Goal: Task Accomplishment & Management: Manage account settings

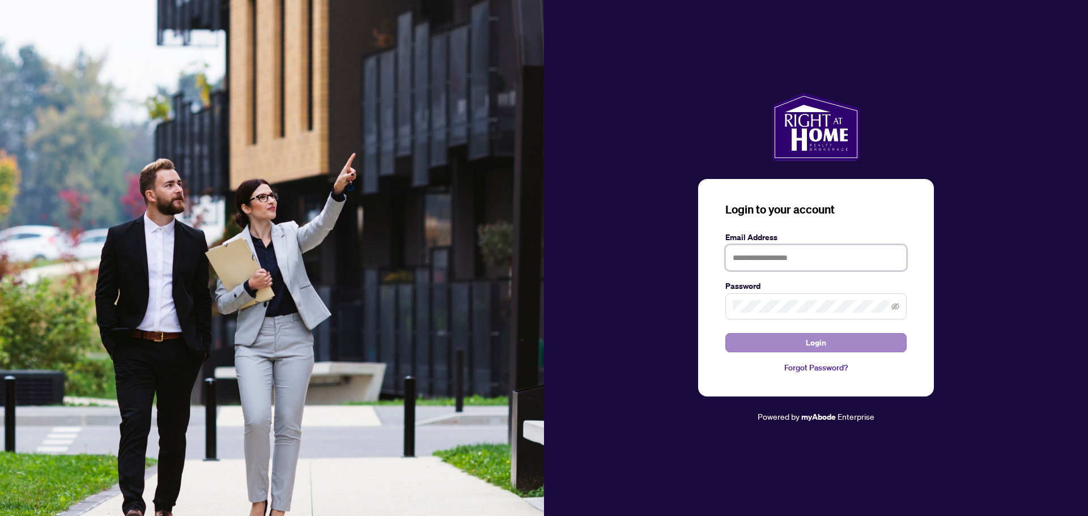
type input "**********"
click at [817, 337] on span "Login" at bounding box center [816, 343] width 20 height 18
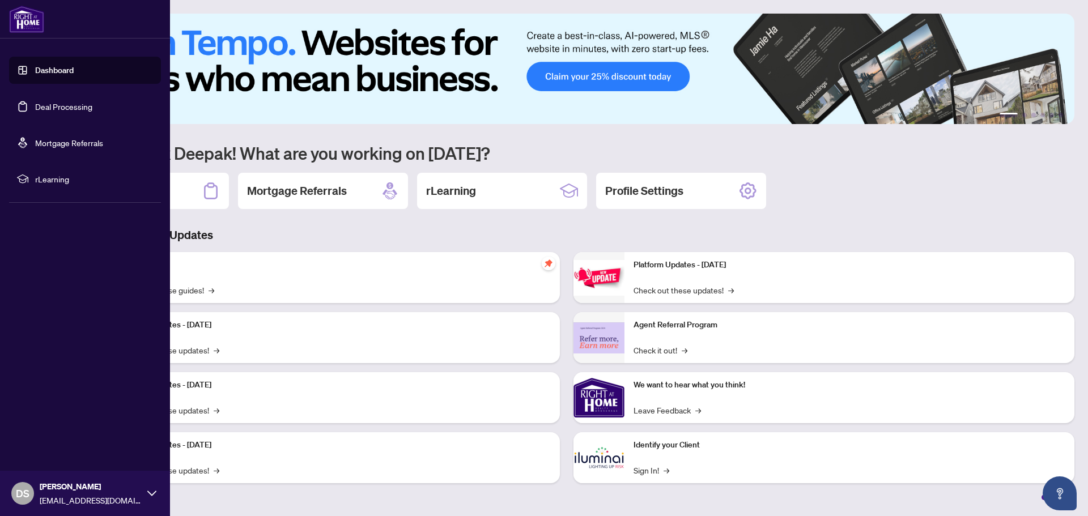
click at [74, 104] on link "Deal Processing" at bounding box center [63, 106] width 57 height 10
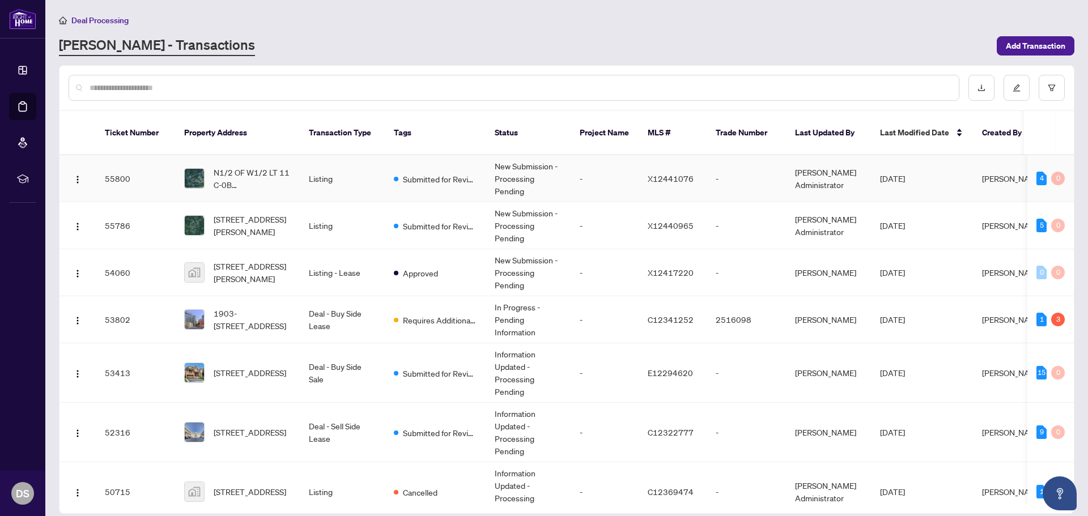
click at [312, 180] on td "Listing" at bounding box center [342, 178] width 85 height 47
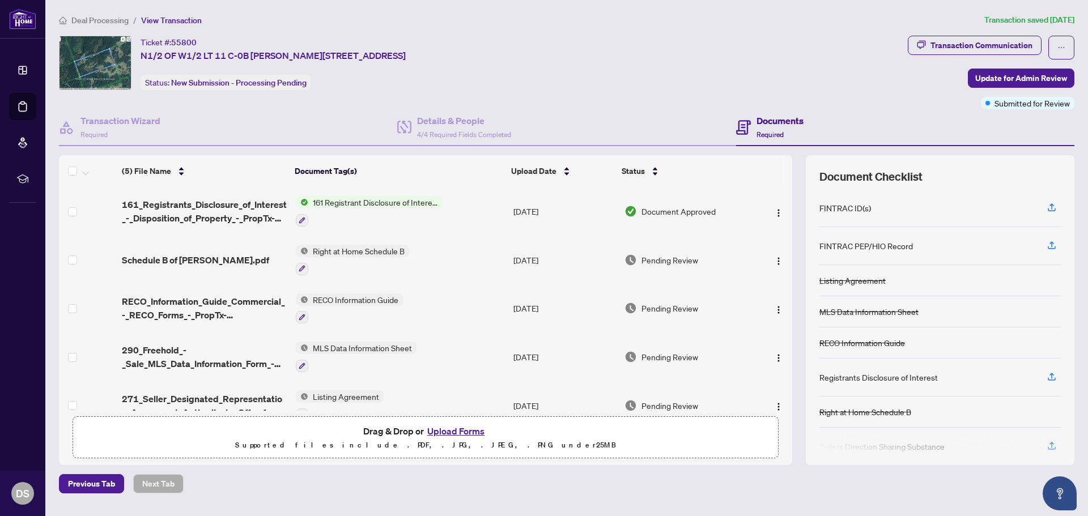
click at [404, 202] on span "161 Registrant Disclosure of Interest - Disposition ofProperty" at bounding box center [375, 202] width 134 height 12
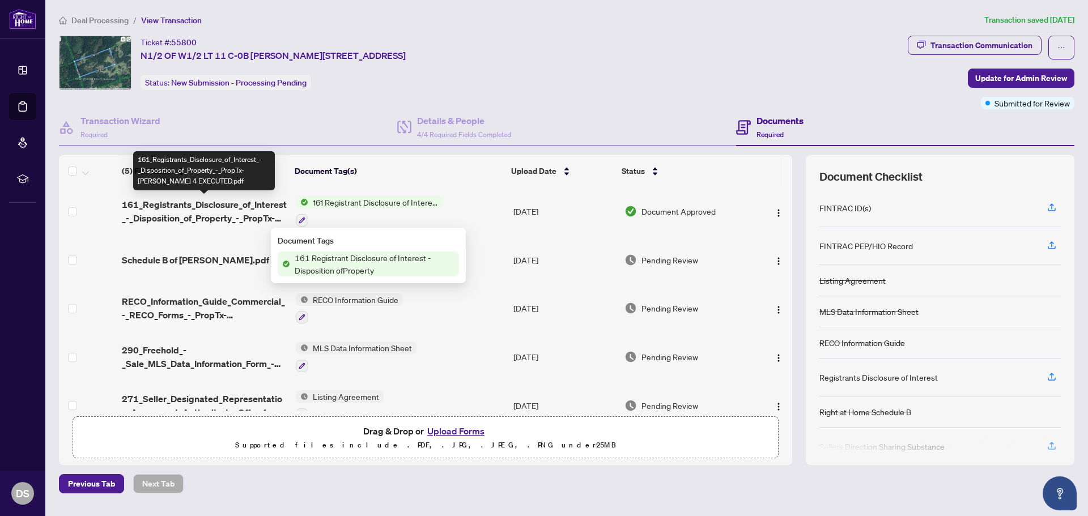
click at [181, 215] on span "161_Registrants_Disclosure_of_Interest_-_Disposition_of_Property_-_PropTx-[PERS…" at bounding box center [204, 211] width 165 height 27
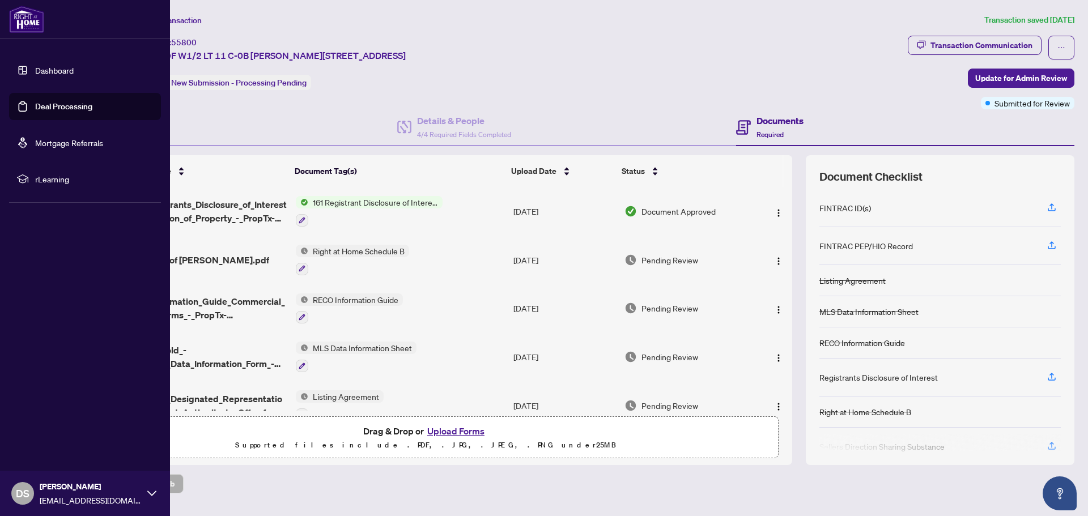
click at [56, 107] on link "Deal Processing" at bounding box center [63, 106] width 57 height 10
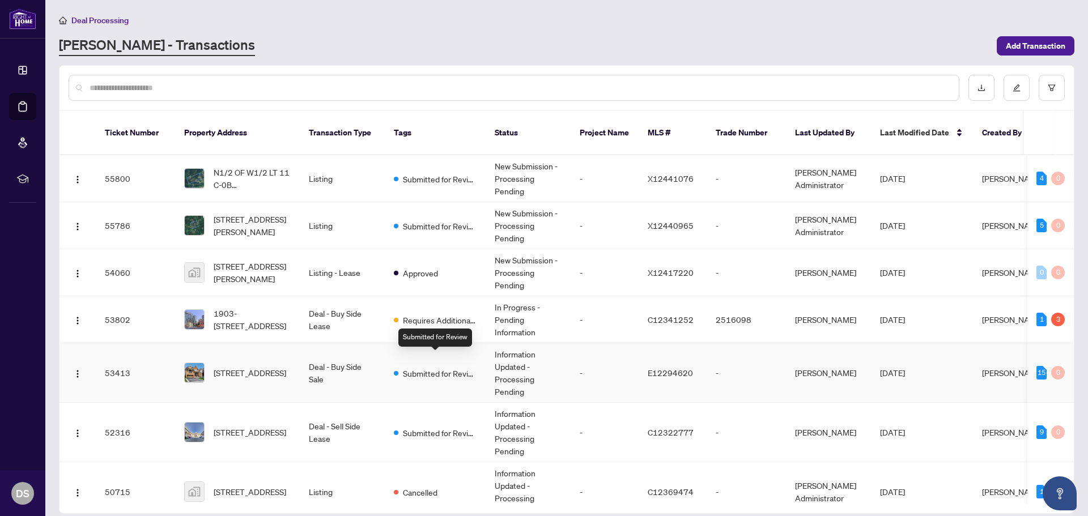
click at [448, 367] on span "Submitted for Review" at bounding box center [440, 373] width 74 height 12
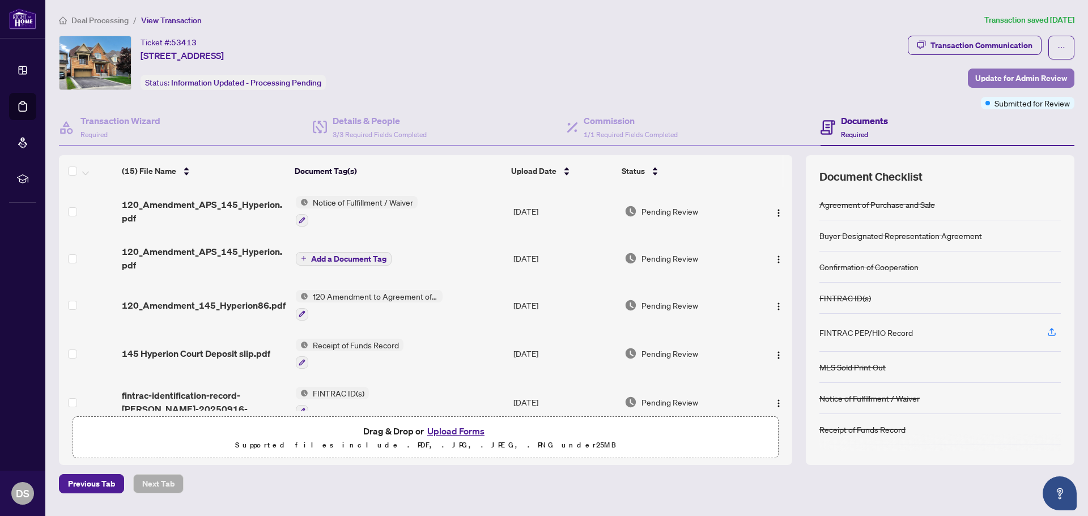
click at [1048, 75] on span "Update for Admin Review" at bounding box center [1021, 78] width 92 height 18
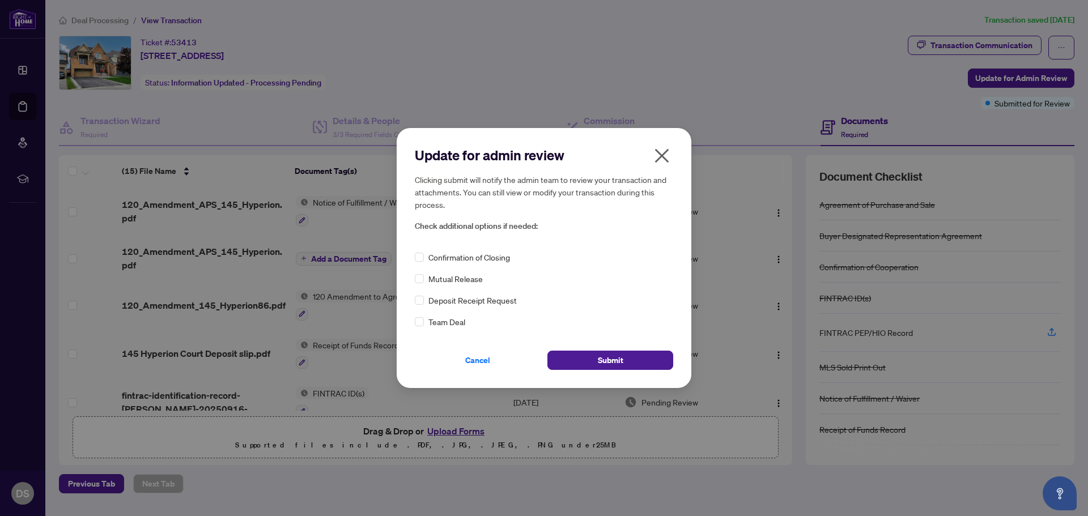
click at [668, 151] on icon "close" at bounding box center [662, 156] width 18 height 18
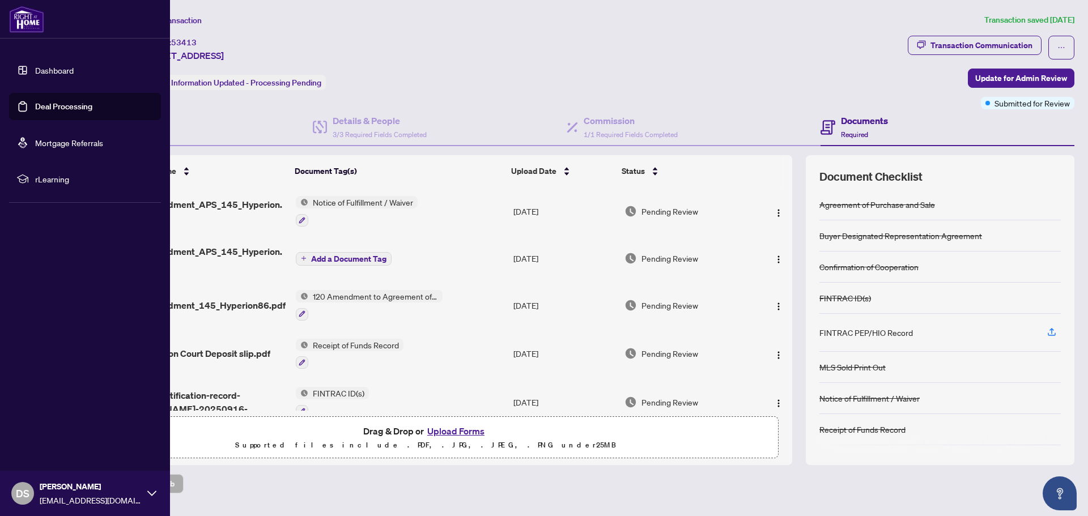
click at [43, 105] on link "Deal Processing" at bounding box center [63, 106] width 57 height 10
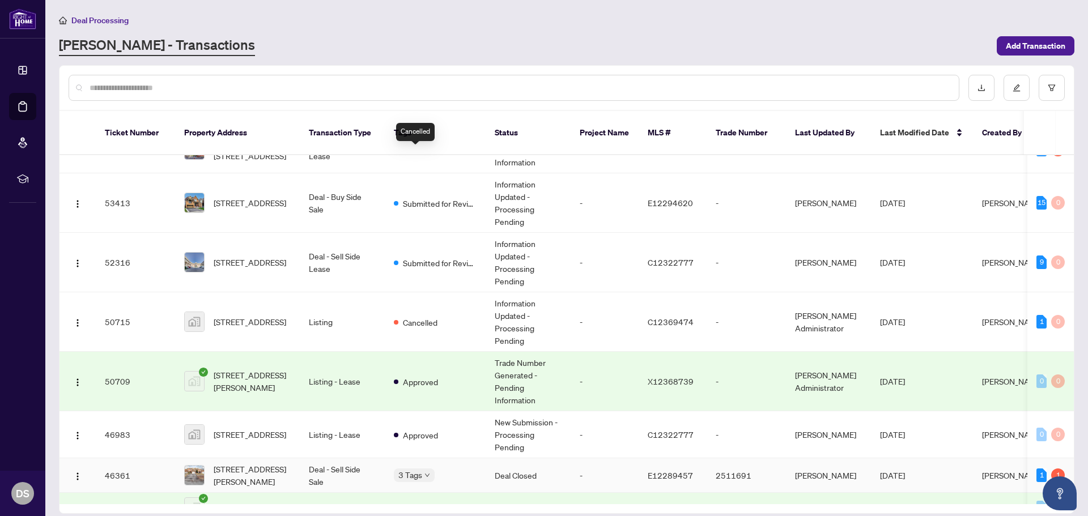
scroll to position [340, 0]
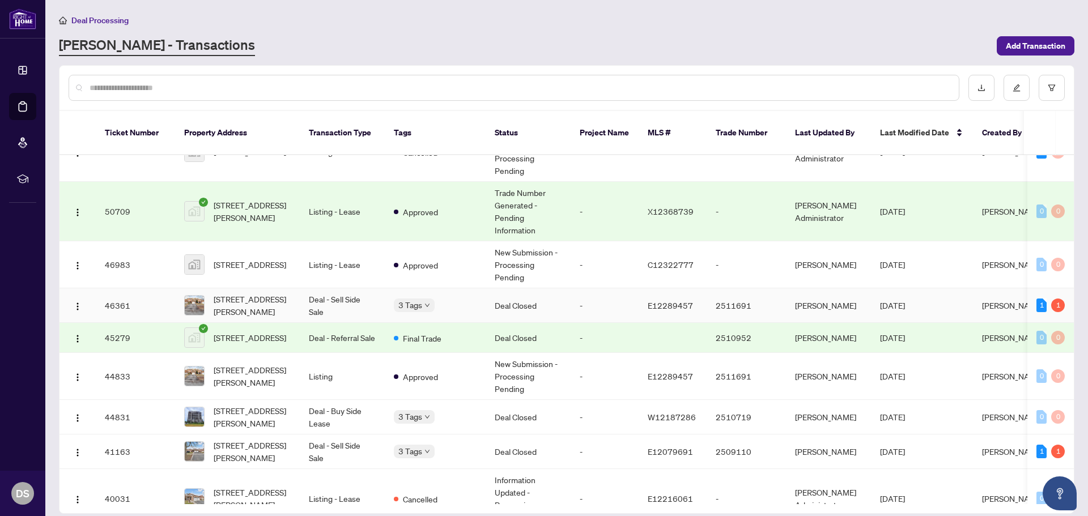
click at [518, 295] on td "Deal Closed" at bounding box center [528, 305] width 85 height 35
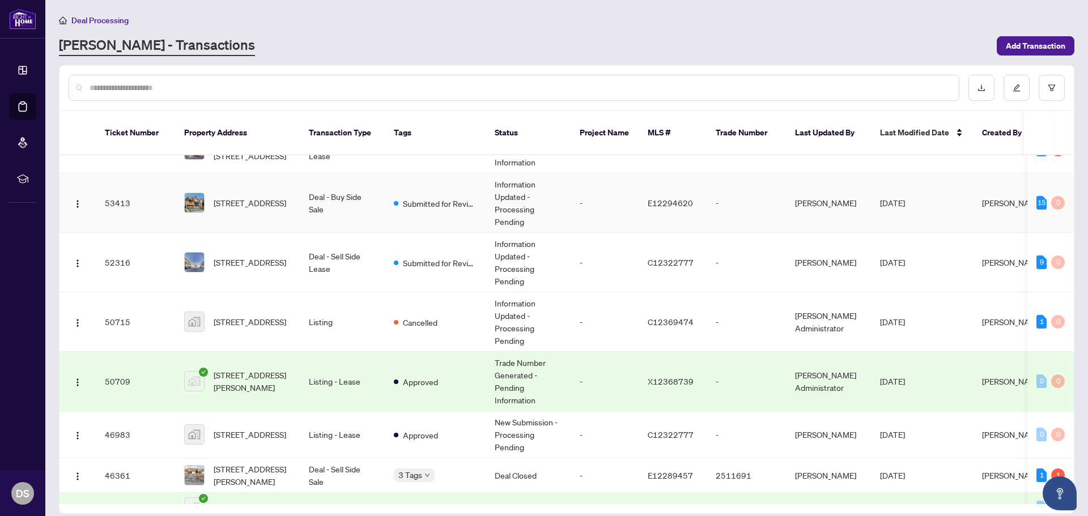
scroll to position [57, 0]
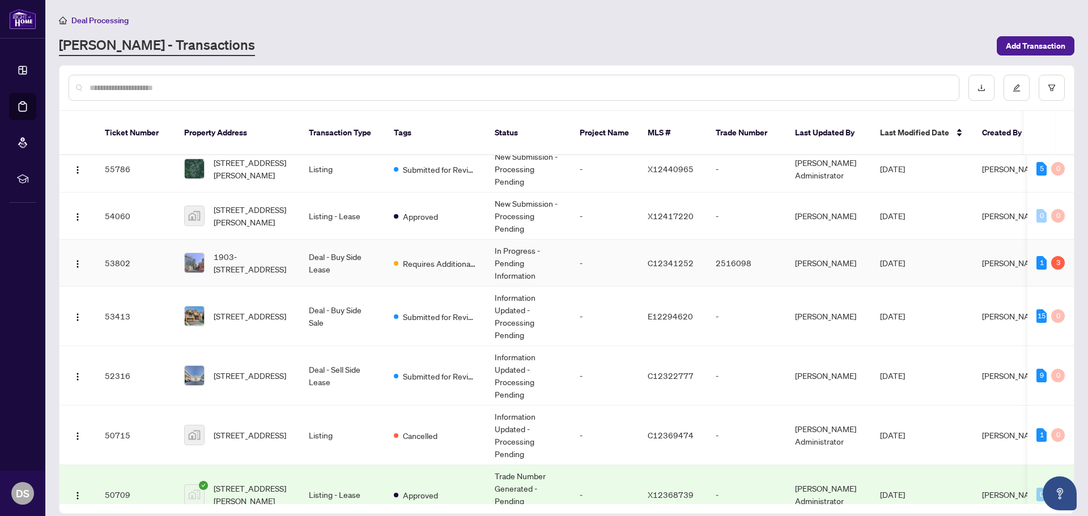
click at [445, 260] on td "Requires Additional Docs" at bounding box center [435, 263] width 101 height 47
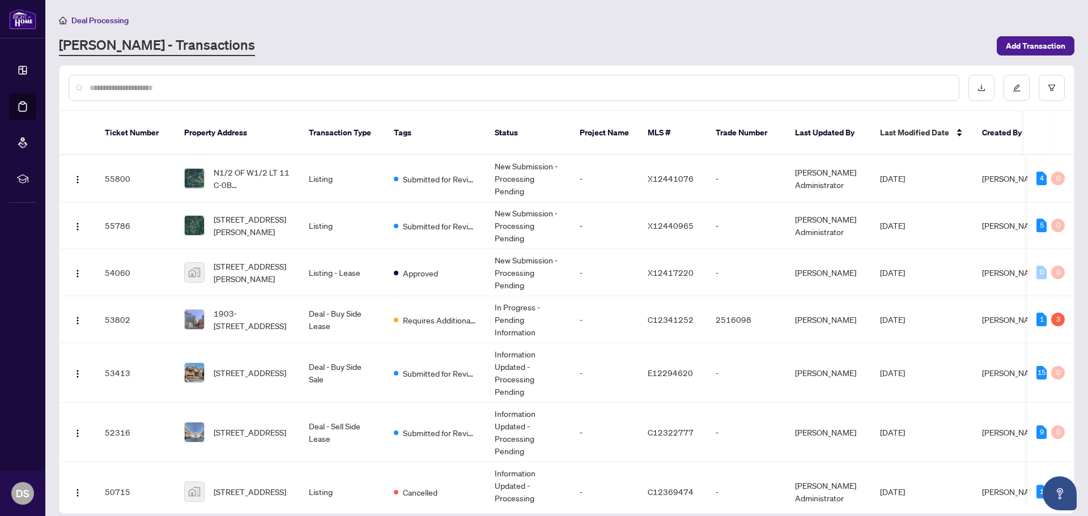
drag, startPoint x: 388, startPoint y: 45, endPoint x: 341, endPoint y: 54, distance: 47.9
click at [388, 45] on div "[PERSON_NAME] - Transactions" at bounding box center [524, 46] width 931 height 20
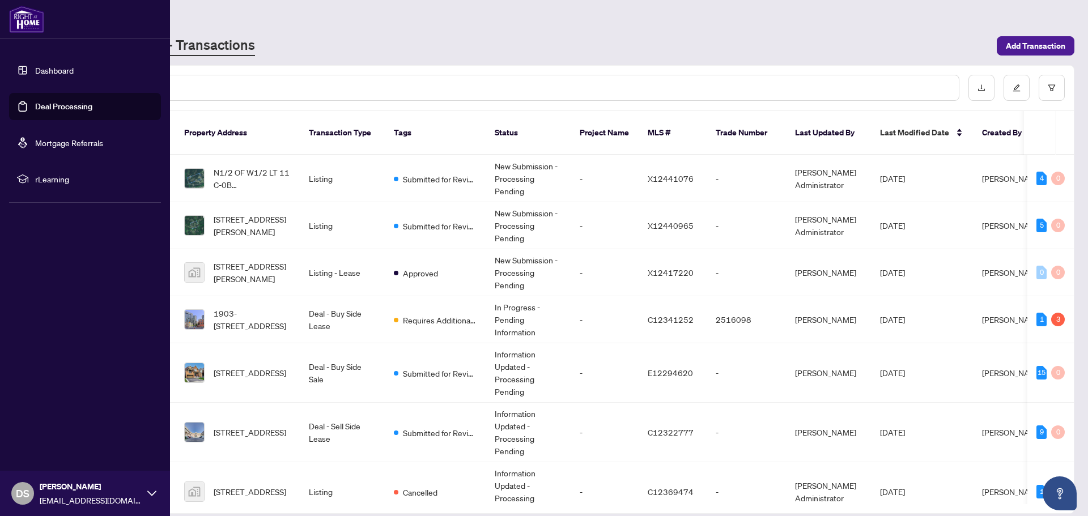
click at [54, 104] on link "Deal Processing" at bounding box center [63, 106] width 57 height 10
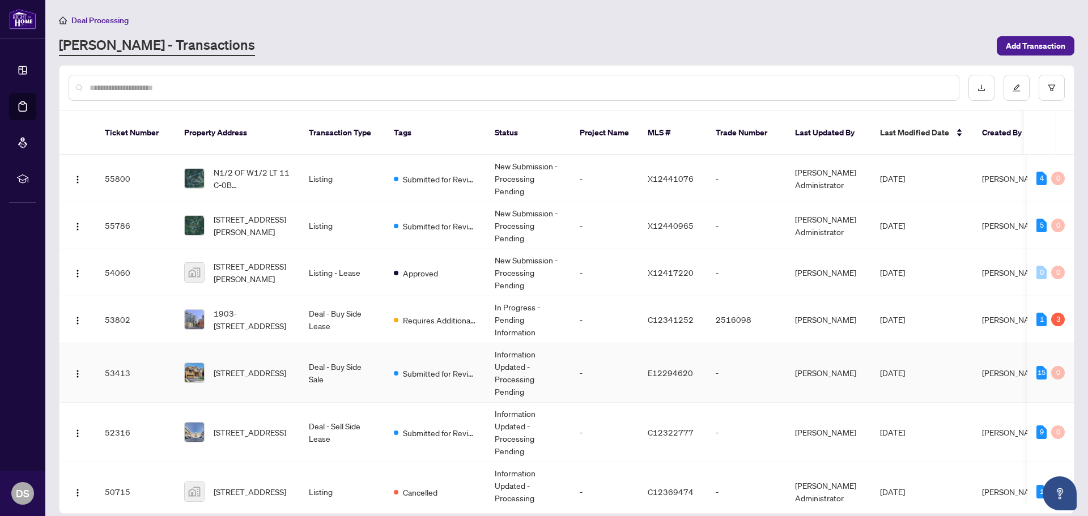
click at [416, 349] on td "Submitted for Review" at bounding box center [435, 373] width 101 height 60
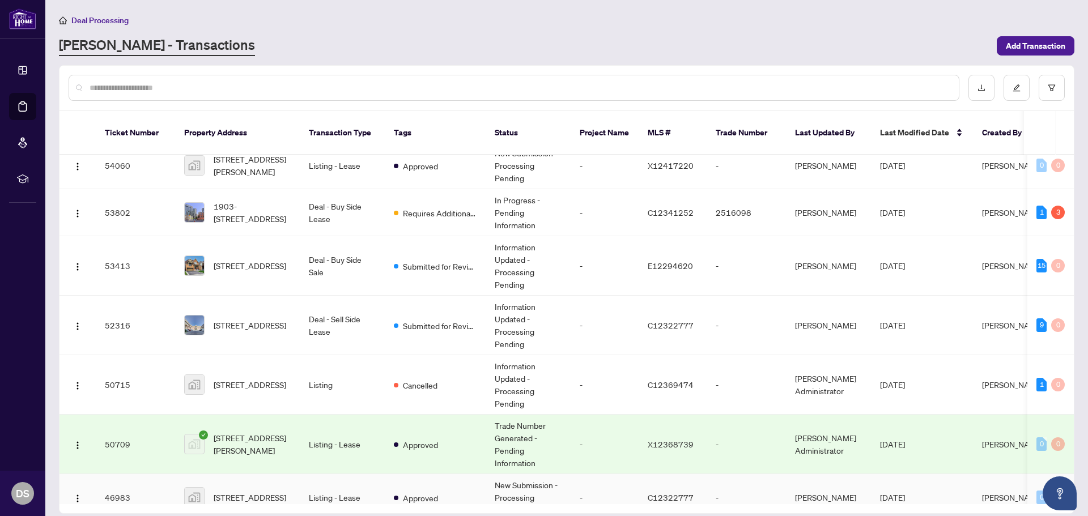
scroll to position [57, 0]
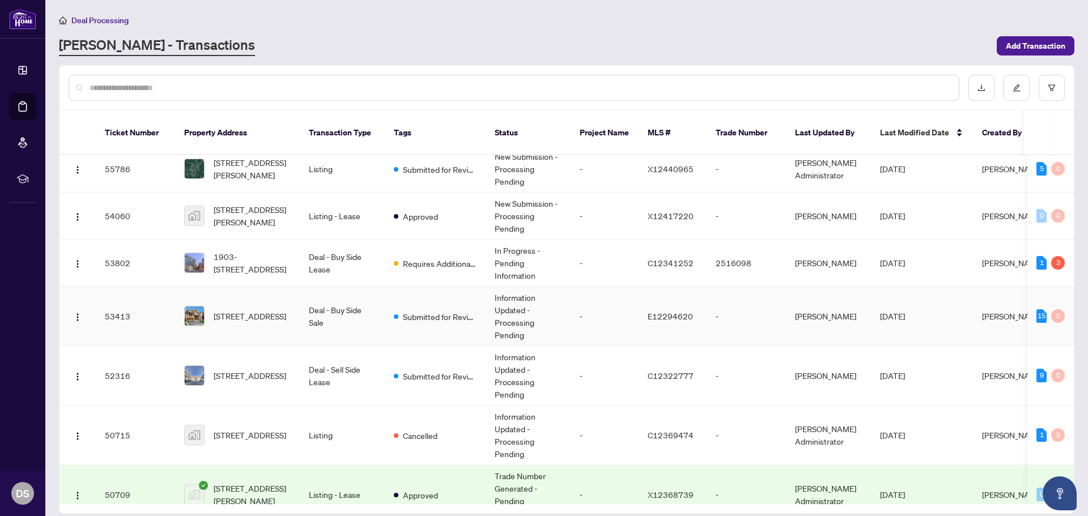
click at [418, 313] on td "Submitted for Review" at bounding box center [435, 317] width 101 height 60
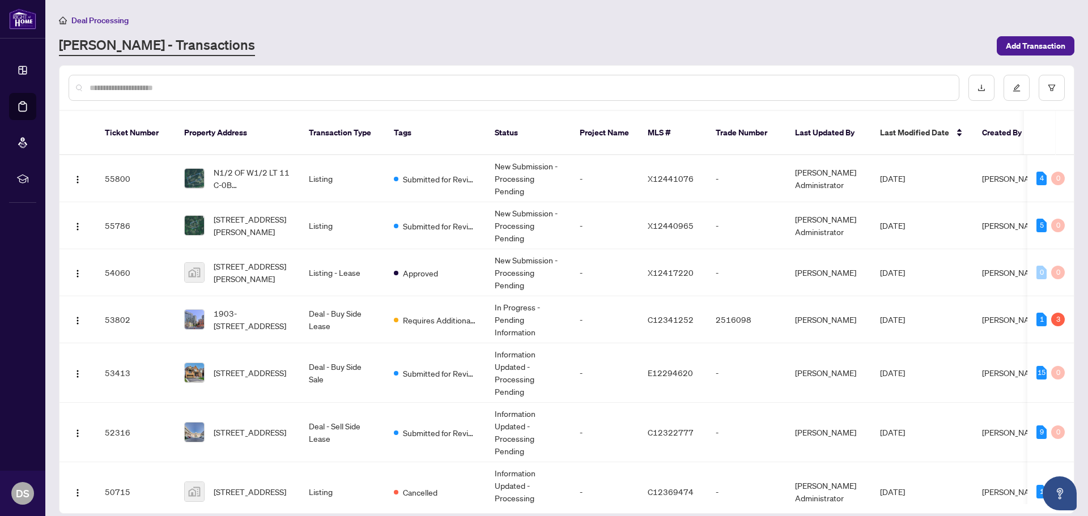
click at [300, 38] on div "[PERSON_NAME] - Transactions" at bounding box center [524, 46] width 931 height 20
click at [381, 62] on main "Deal Processing [PERSON_NAME] - Transactions Add Transaction Ticket Number Prop…" at bounding box center [566, 258] width 1043 height 516
click at [401, 366] on div "Submitted for Review" at bounding box center [435, 373] width 83 height 14
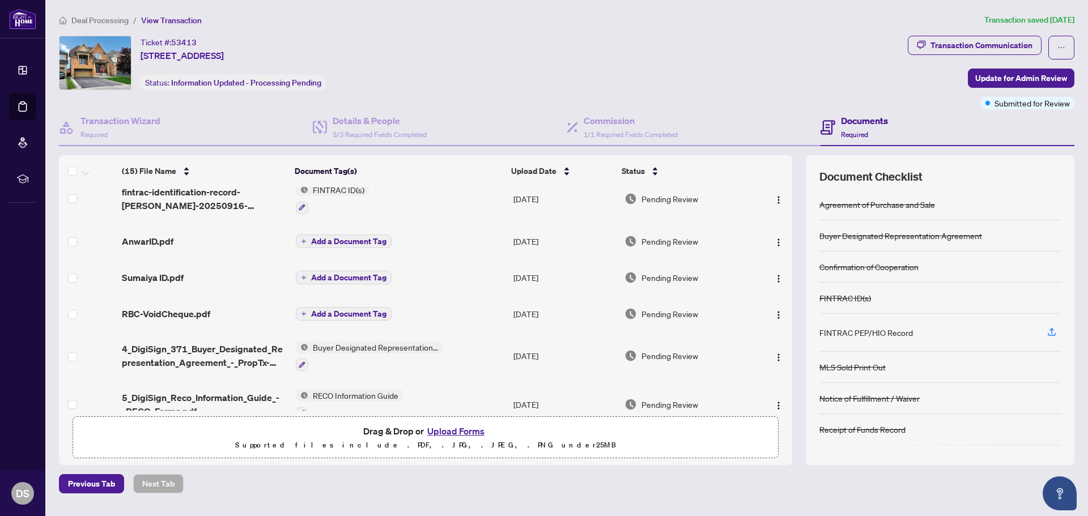
scroll to position [99, 0]
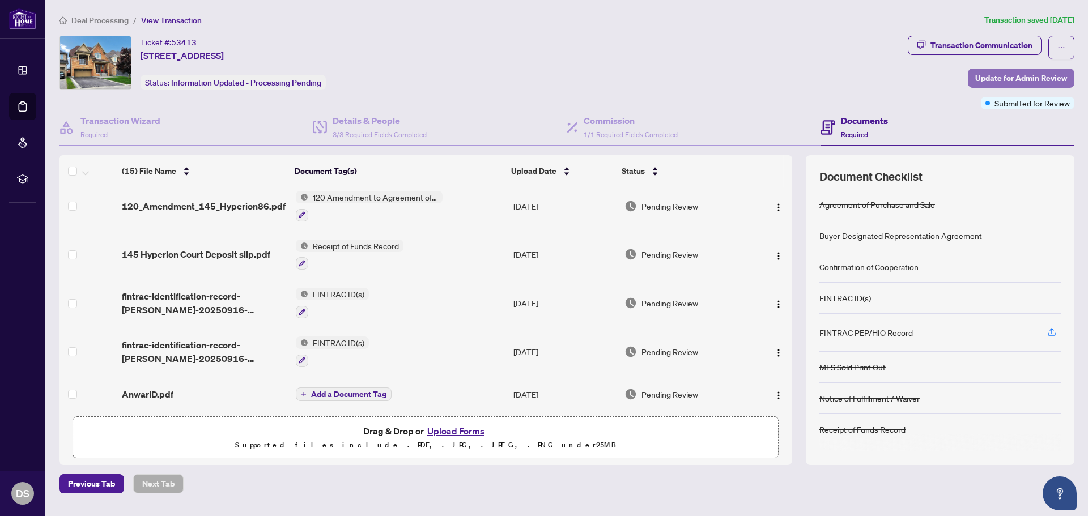
click at [1058, 78] on span "Update for Admin Review" at bounding box center [1021, 78] width 92 height 18
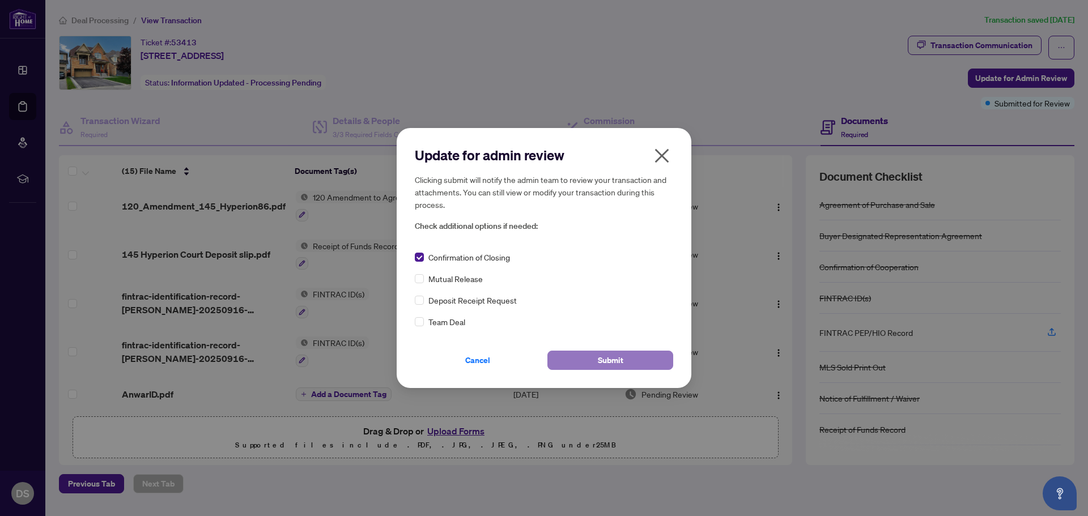
click at [647, 363] on button "Submit" at bounding box center [611, 360] width 126 height 19
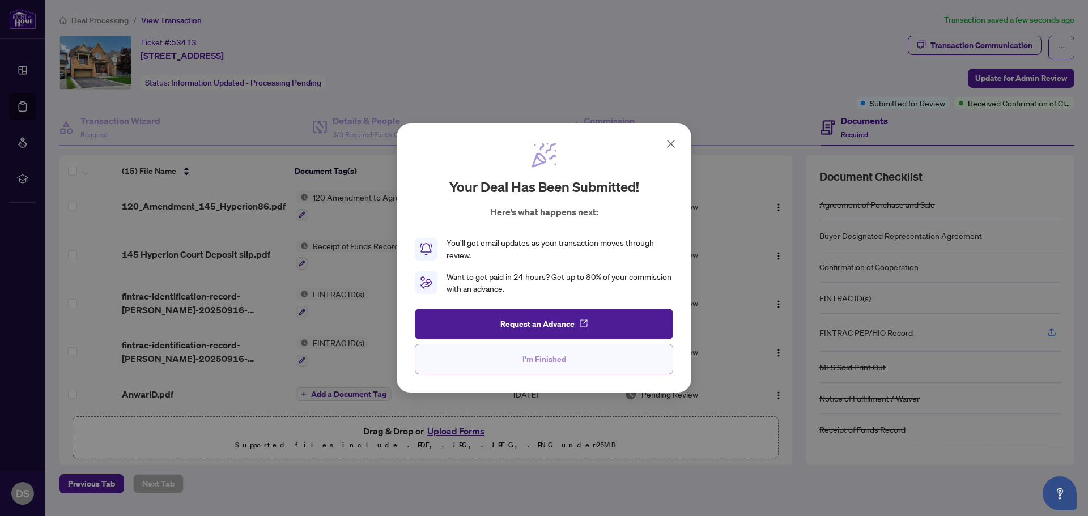
click at [567, 358] on button "I'm Finished" at bounding box center [544, 359] width 258 height 31
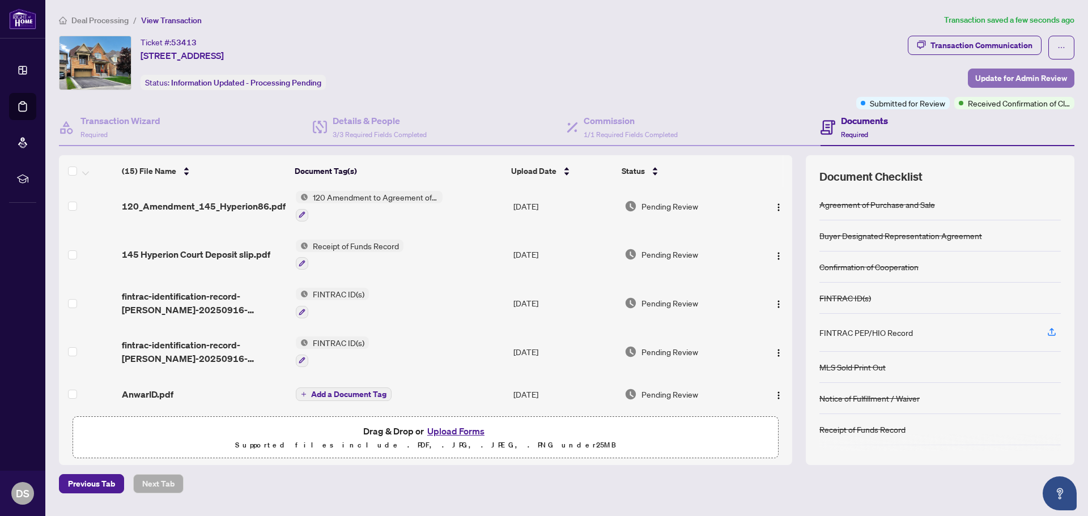
click at [1031, 75] on span "Update for Admin Review" at bounding box center [1021, 78] width 92 height 18
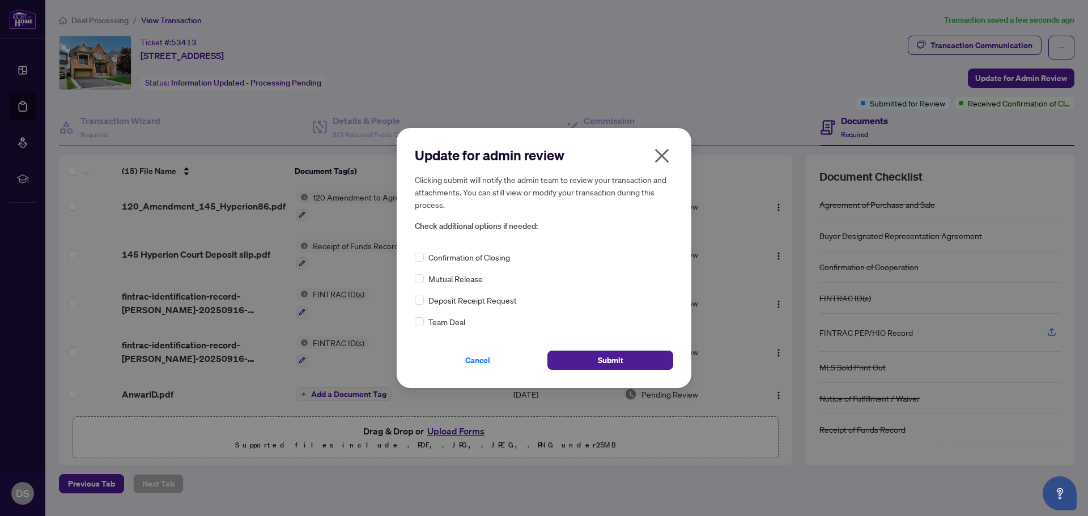
click at [424, 258] on div "Confirmation of Closing" at bounding box center [544, 257] width 258 height 12
click at [425, 258] on div "Confirmation of Closing" at bounding box center [544, 257] width 258 height 12
click at [569, 355] on button "Submit" at bounding box center [611, 360] width 126 height 19
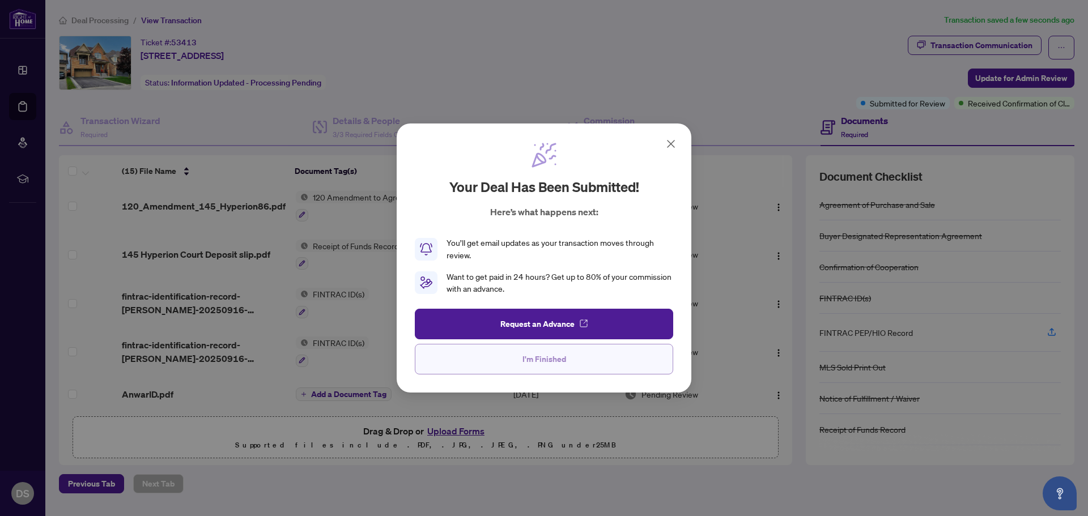
click at [565, 365] on button "I'm Finished" at bounding box center [544, 359] width 258 height 31
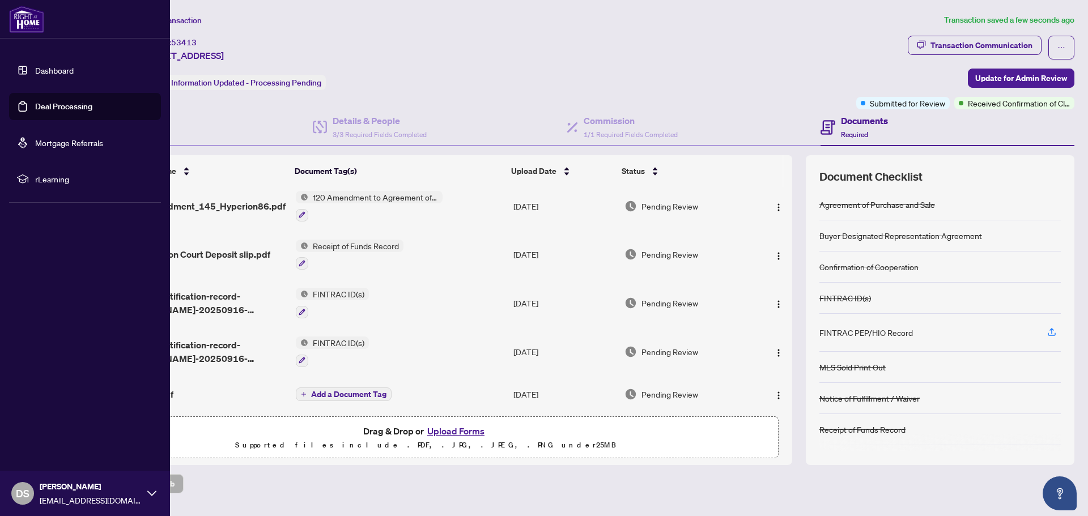
click at [61, 110] on link "Deal Processing" at bounding box center [63, 106] width 57 height 10
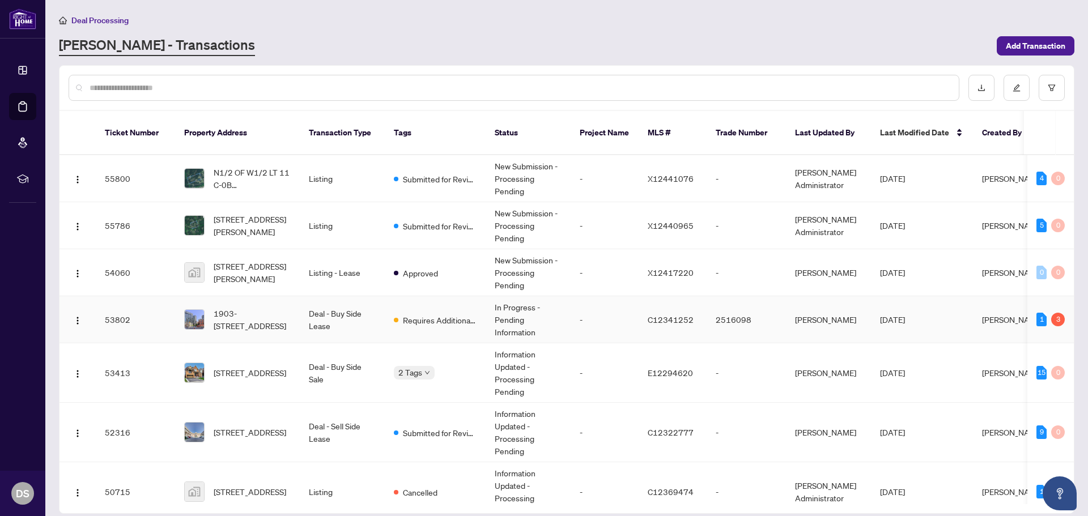
click at [490, 307] on td "In Progress - Pending Information" at bounding box center [528, 319] width 85 height 47
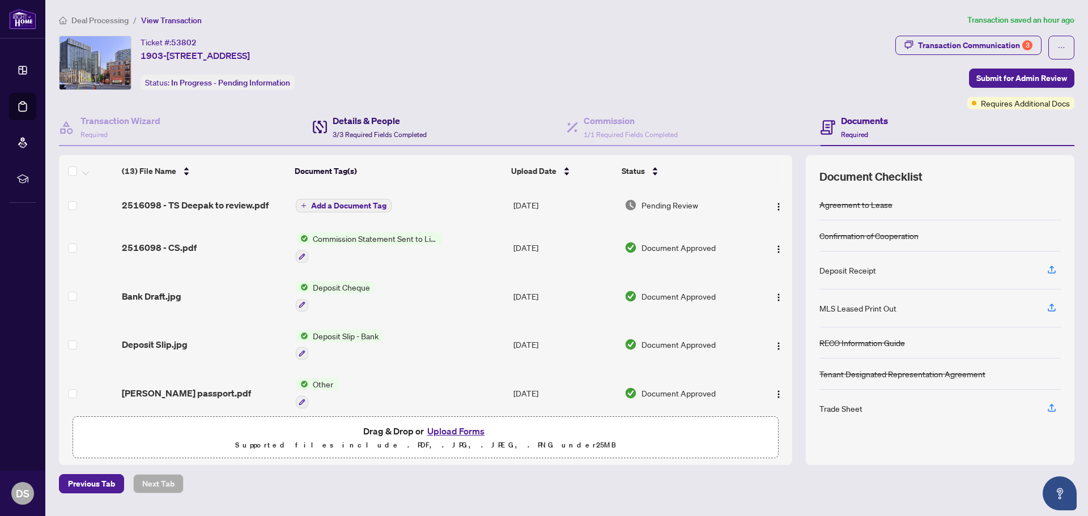
click at [355, 132] on span "3/3 Required Fields Completed" at bounding box center [380, 134] width 94 height 9
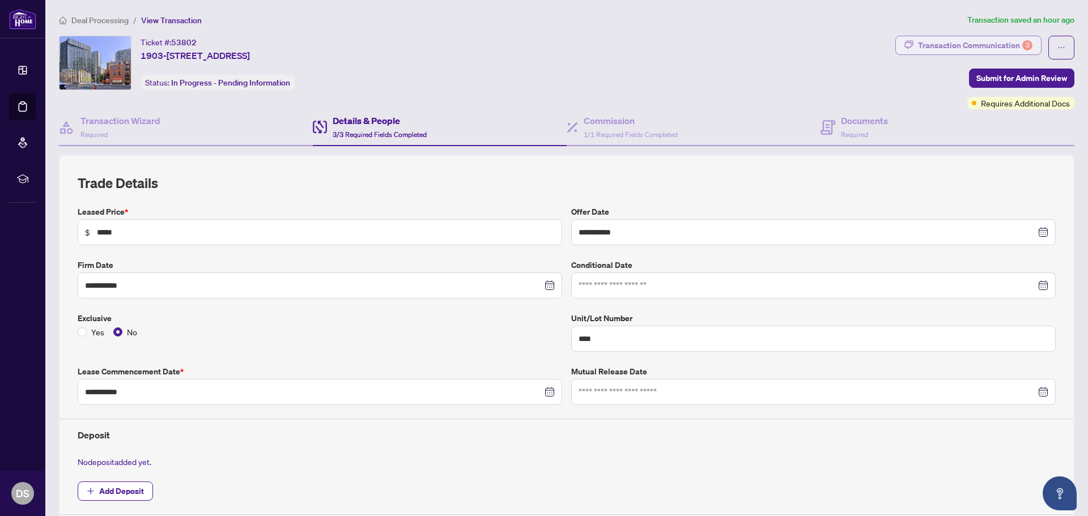
click at [927, 44] on div "Transaction Communication 3" at bounding box center [975, 45] width 114 height 18
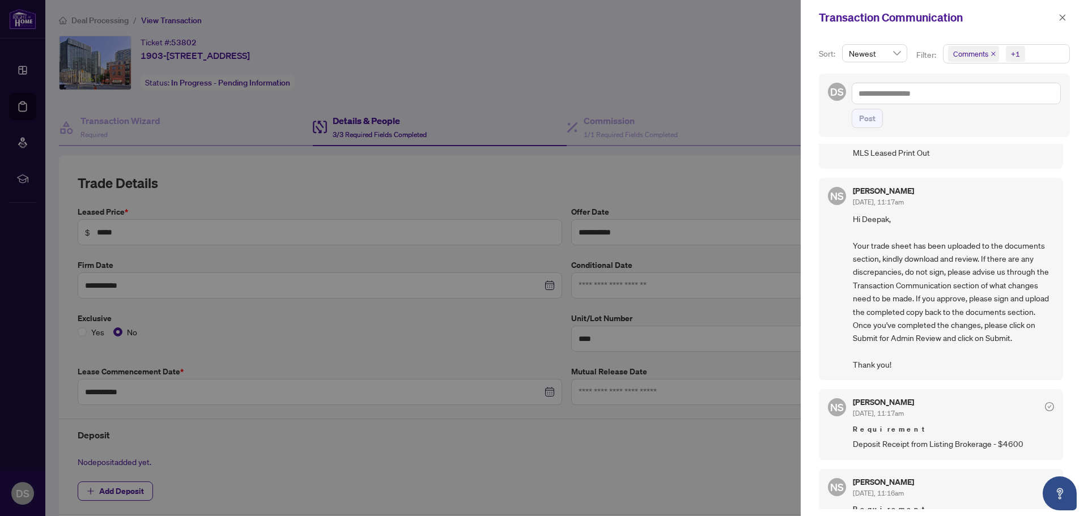
scroll to position [94, 0]
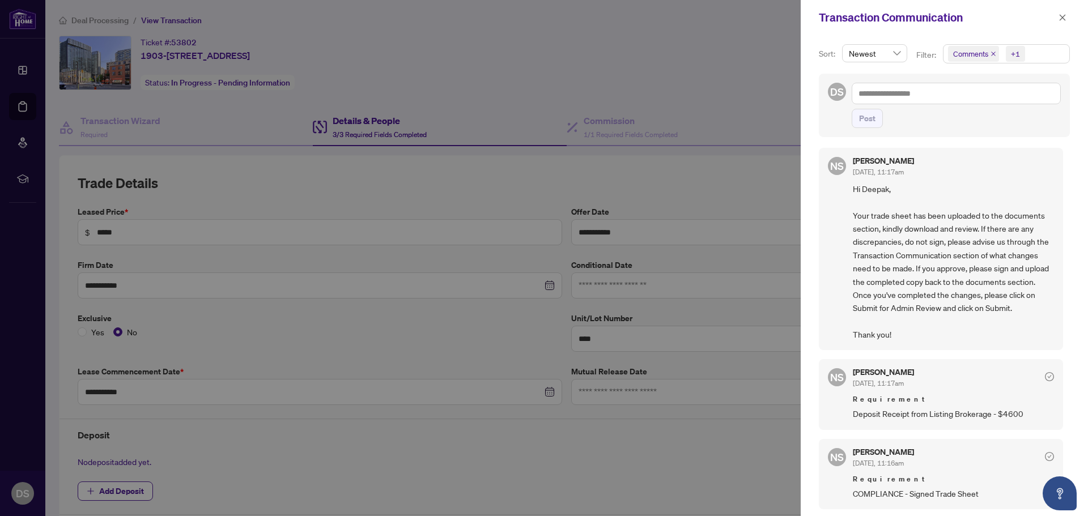
click at [370, 375] on div at bounding box center [544, 258] width 1088 height 516
click at [1066, 19] on icon "close" at bounding box center [1063, 18] width 8 height 8
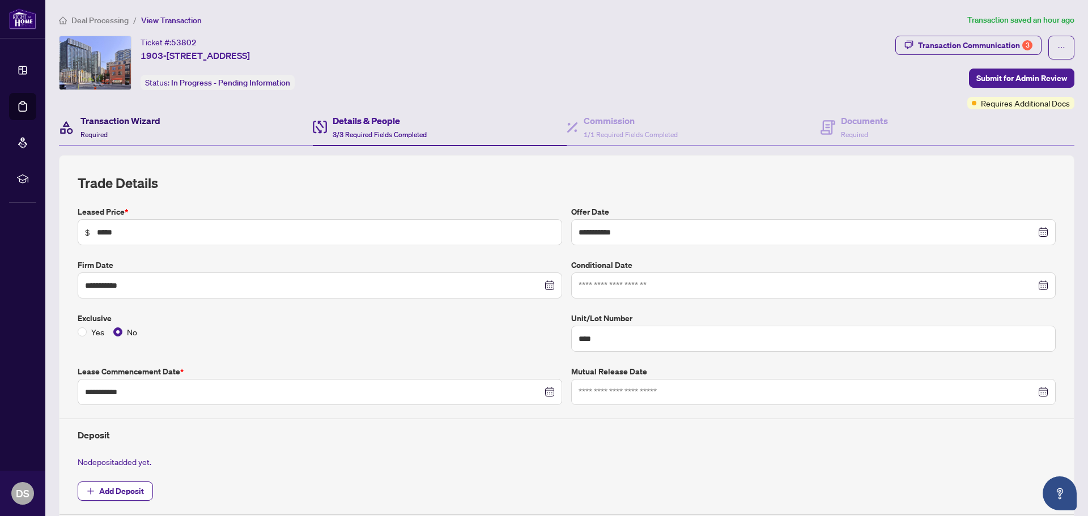
click at [103, 120] on h4 "Transaction Wizard" at bounding box center [120, 121] width 80 height 14
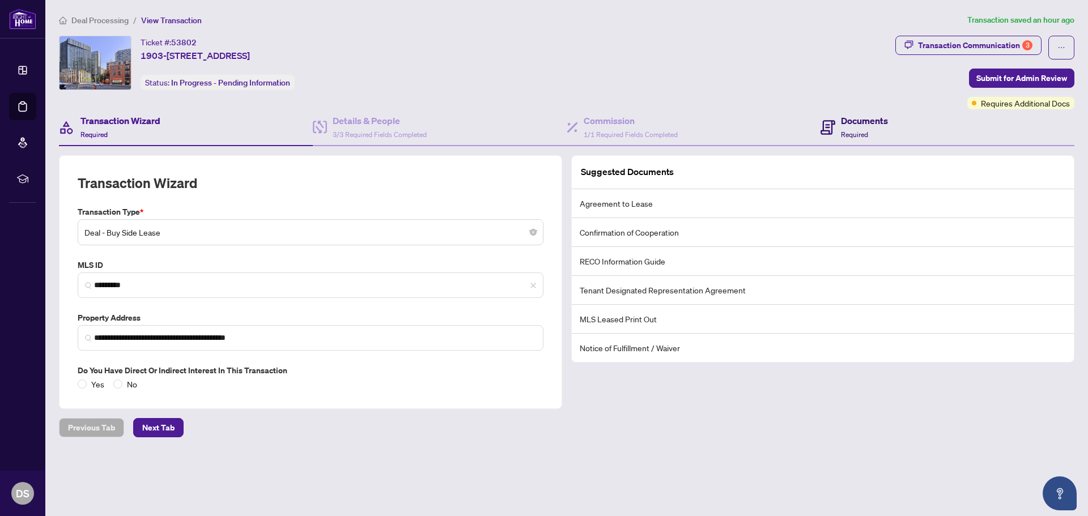
click at [854, 124] on h4 "Documents" at bounding box center [864, 121] width 47 height 14
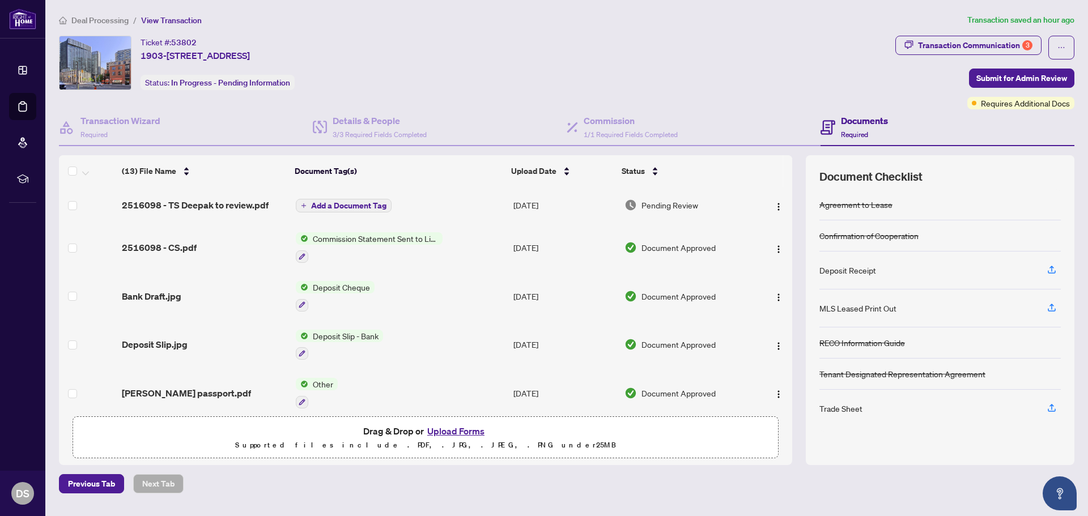
click at [861, 125] on h4 "Documents" at bounding box center [864, 121] width 47 height 14
click at [193, 207] on span "2516098 - TS Deepak to review.pdf" at bounding box center [195, 205] width 147 height 14
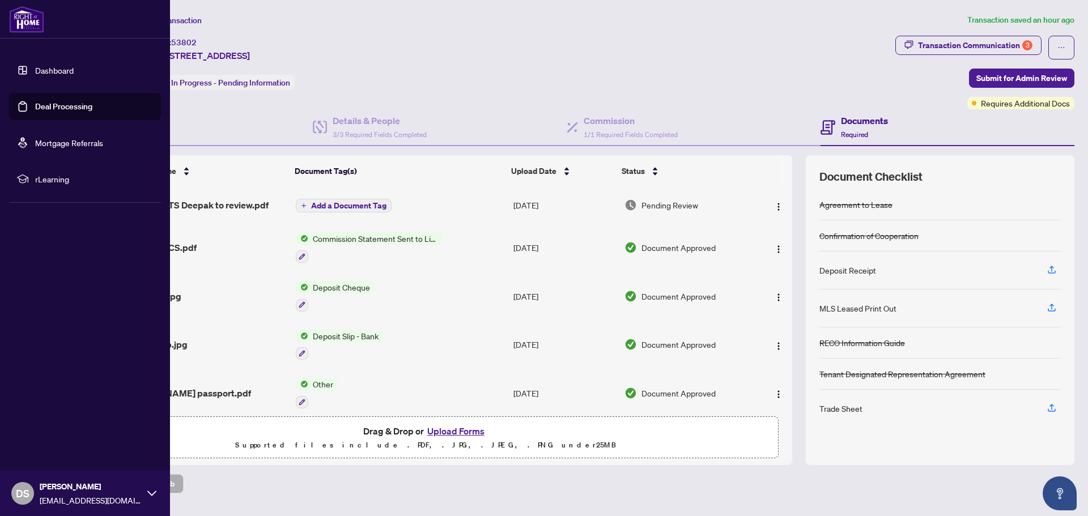
click at [64, 105] on link "Deal Processing" at bounding box center [63, 106] width 57 height 10
